Goal: Share content

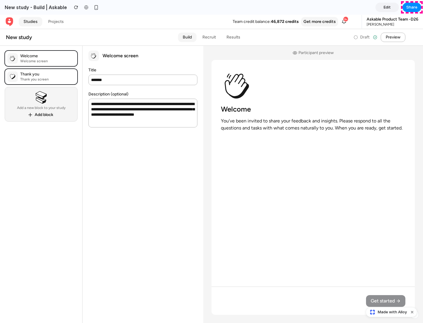
click at [412, 7] on span "Share" at bounding box center [412, 7] width 11 height 6
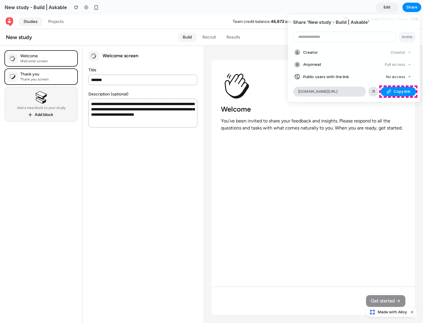
click at [399, 92] on span "Copy link" at bounding box center [402, 92] width 17 height 6
click at [392, 312] on div "Share ' New study - Build | Askable ' Invite Creator Creator Anyone at Full acc…" at bounding box center [211, 161] width 423 height 323
